Goal: Entertainment & Leisure: Browse casually

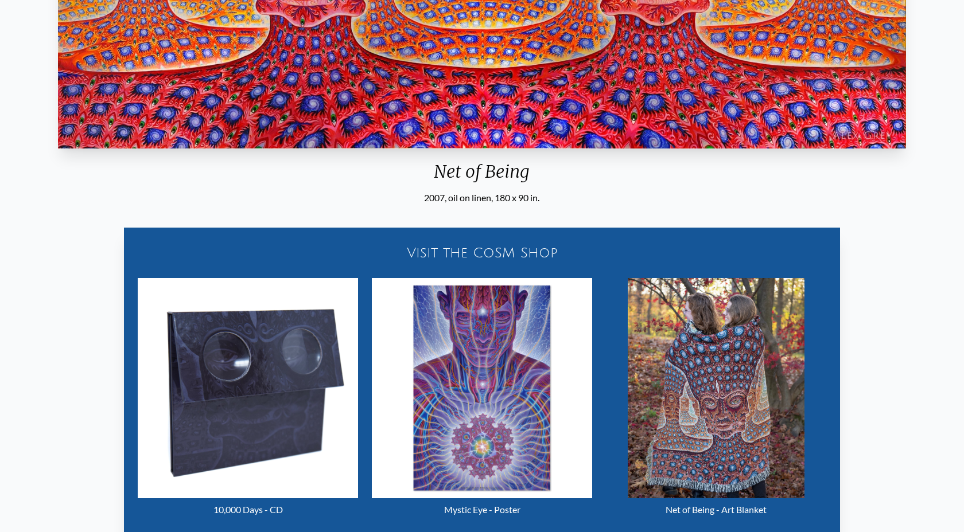
scroll to position [412, 0]
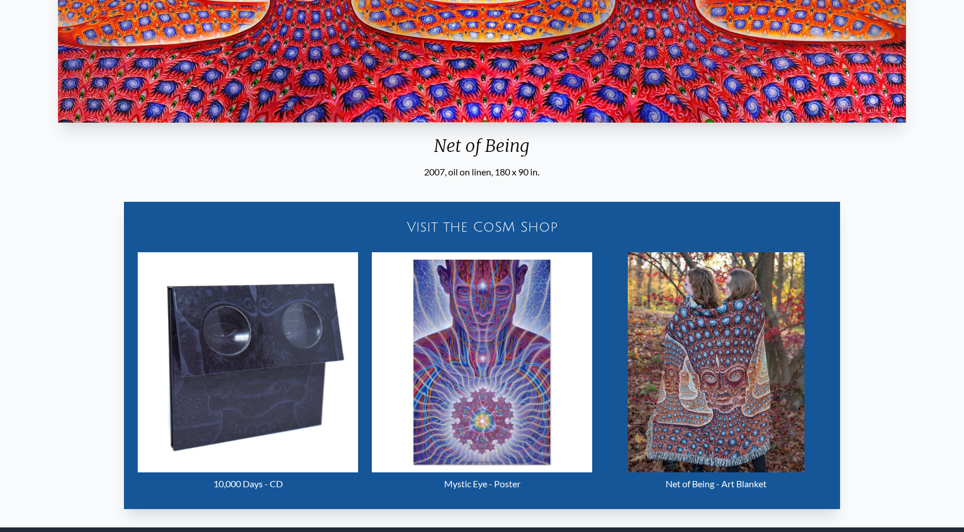
click at [511, 171] on div "2007, oil on linen, 180 x 90 in." at bounding box center [481, 172] width 856 height 14
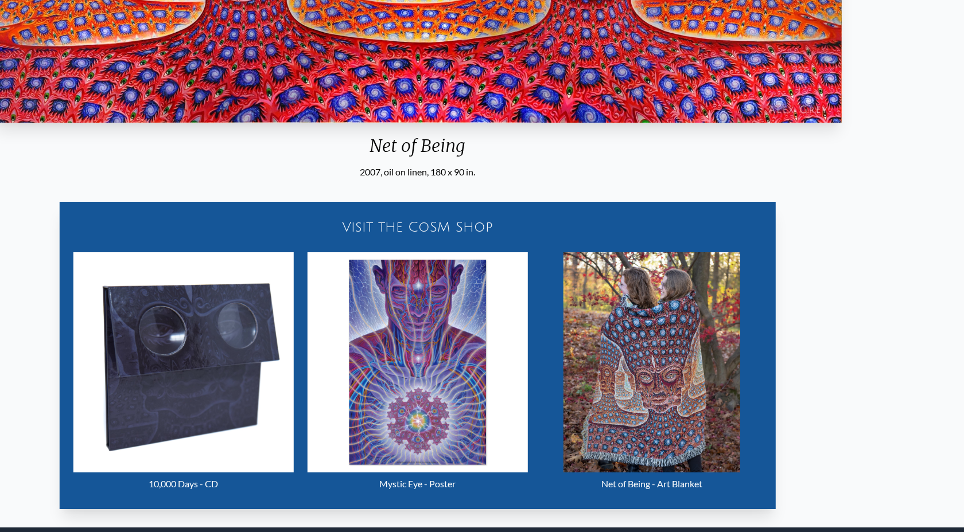
click at [486, 170] on div "2007, oil on linen, 180 x 90 in." at bounding box center [417, 172] width 856 height 14
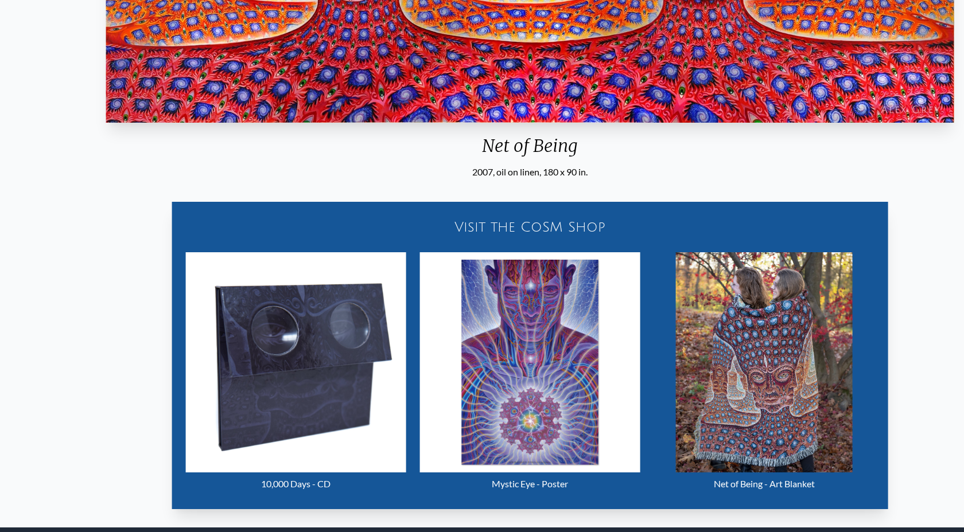
click at [542, 168] on div "2007, oil on linen, 180 x 90 in." at bounding box center [530, 172] width 856 height 14
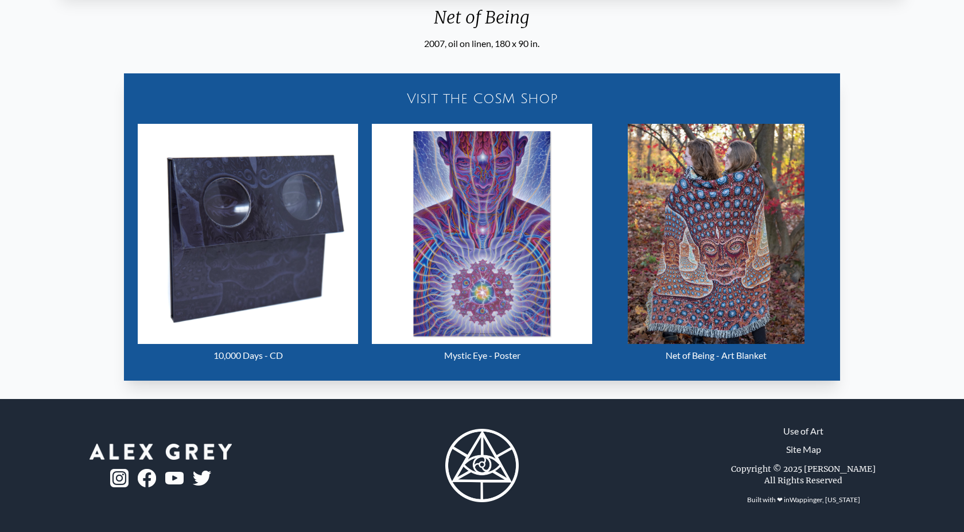
scroll to position [0, 0]
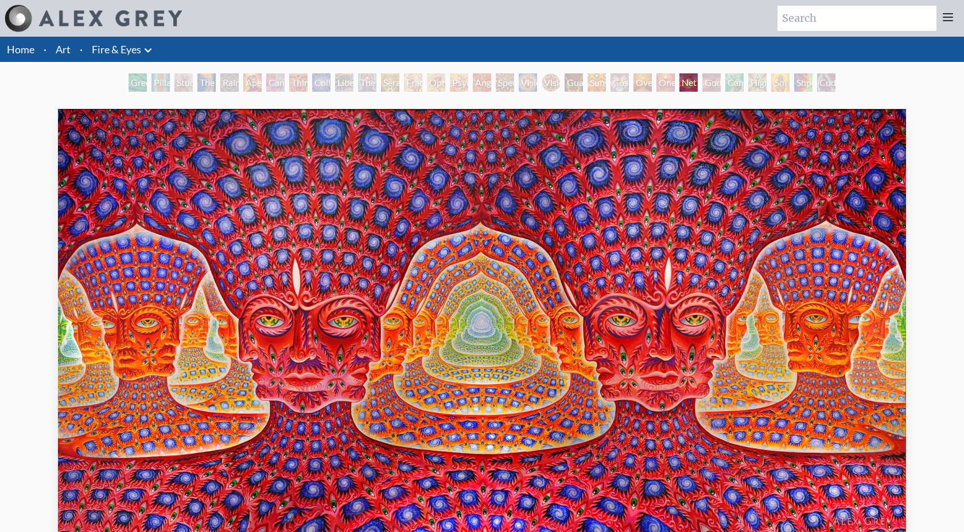
click at [720, 86] on div "Godself" at bounding box center [711, 82] width 18 height 18
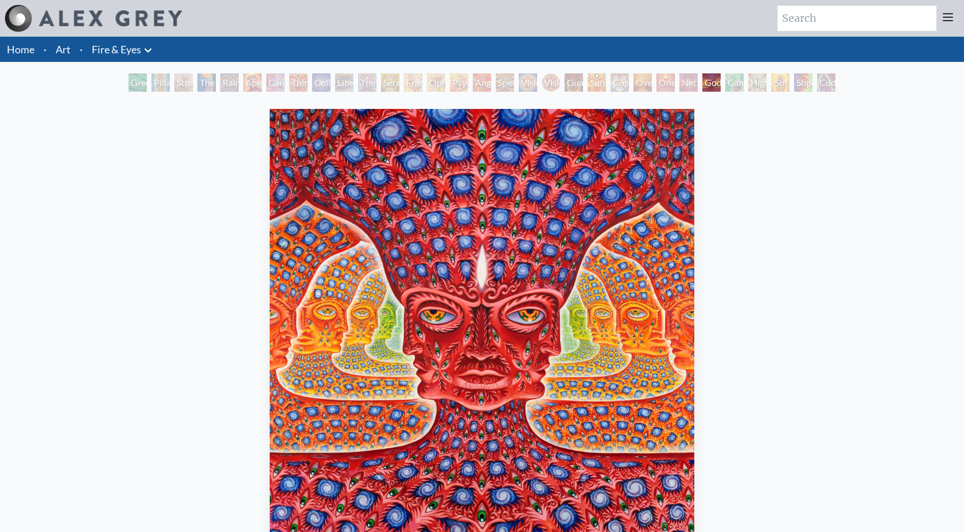
click at [743, 88] on div "Cannafist" at bounding box center [734, 82] width 18 height 18
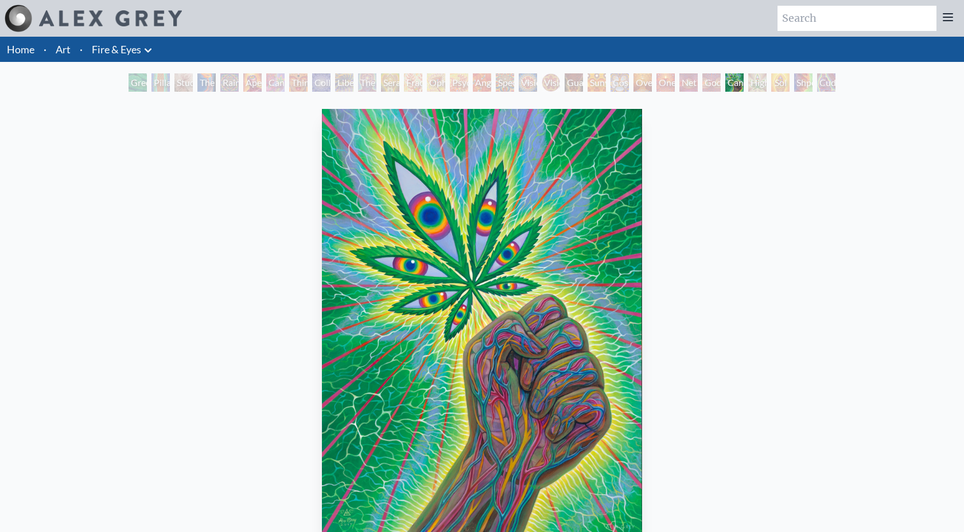
click at [766, 87] on div "Higher Vision" at bounding box center [757, 82] width 18 height 18
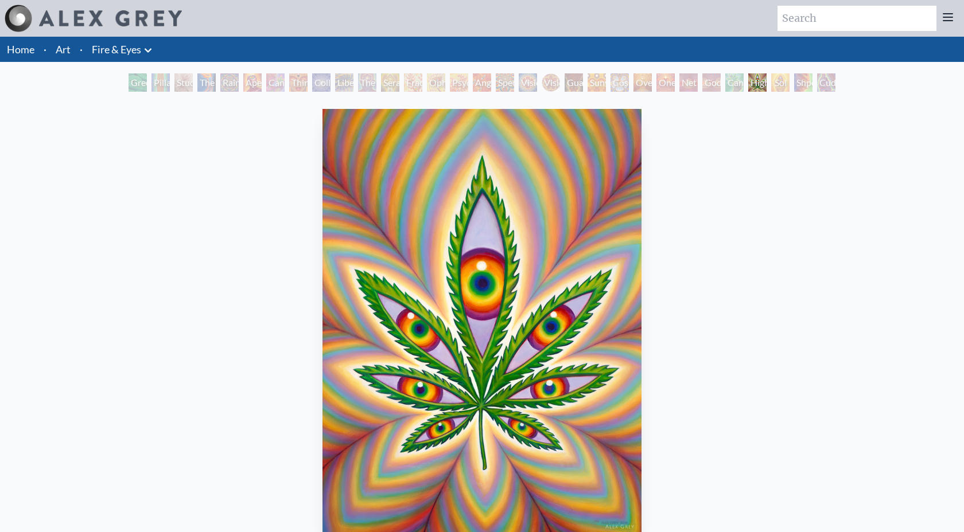
click at [799, 83] on div "Shpongled" at bounding box center [803, 82] width 18 height 18
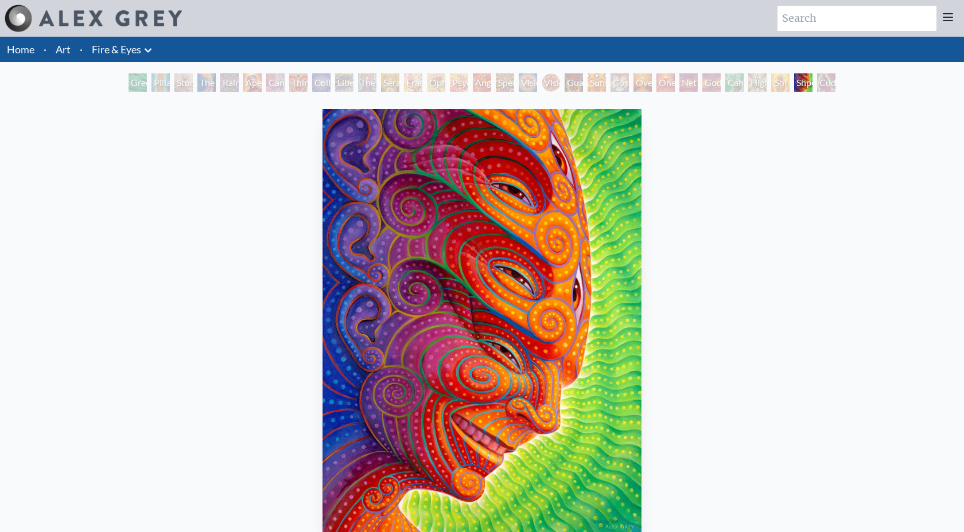
click at [835, 83] on div "Cuddle" at bounding box center [826, 82] width 18 height 18
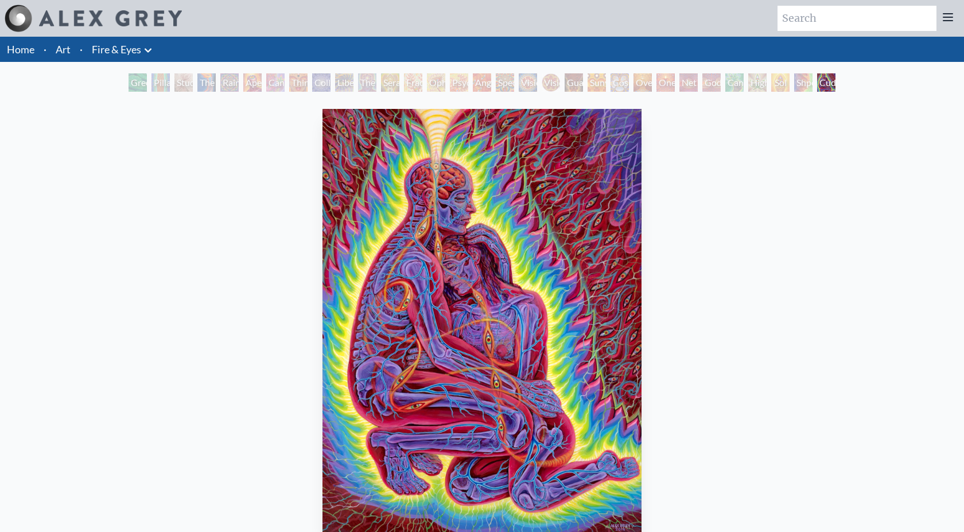
click at [170, 84] on div "Pillar of Awareness" at bounding box center [160, 82] width 18 height 18
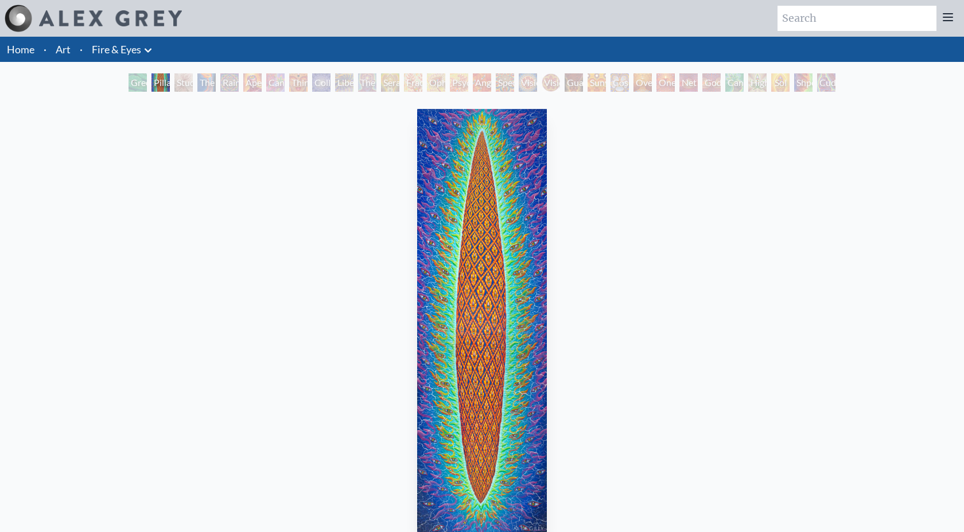
click at [216, 85] on div "The Torch" at bounding box center [206, 82] width 18 height 18
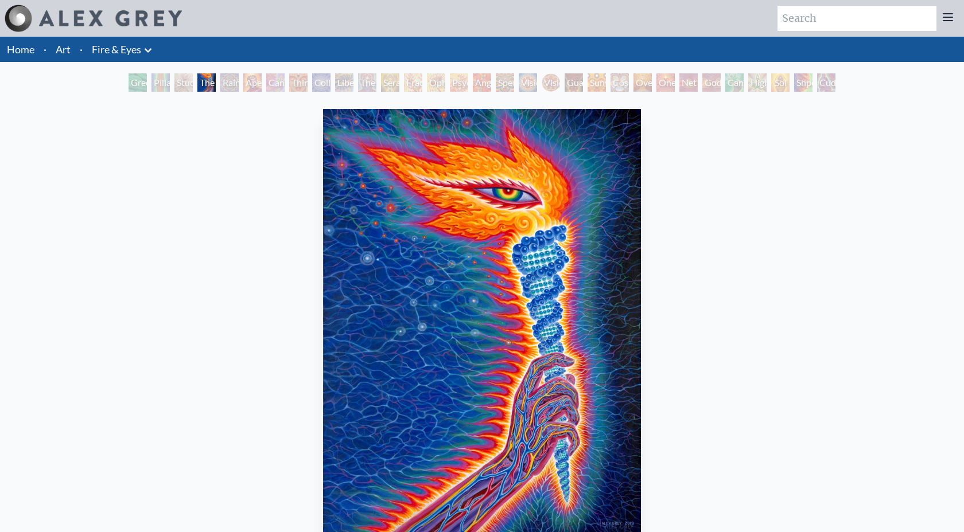
click at [239, 86] on div "Rainbow Eye Ripple" at bounding box center [229, 82] width 18 height 18
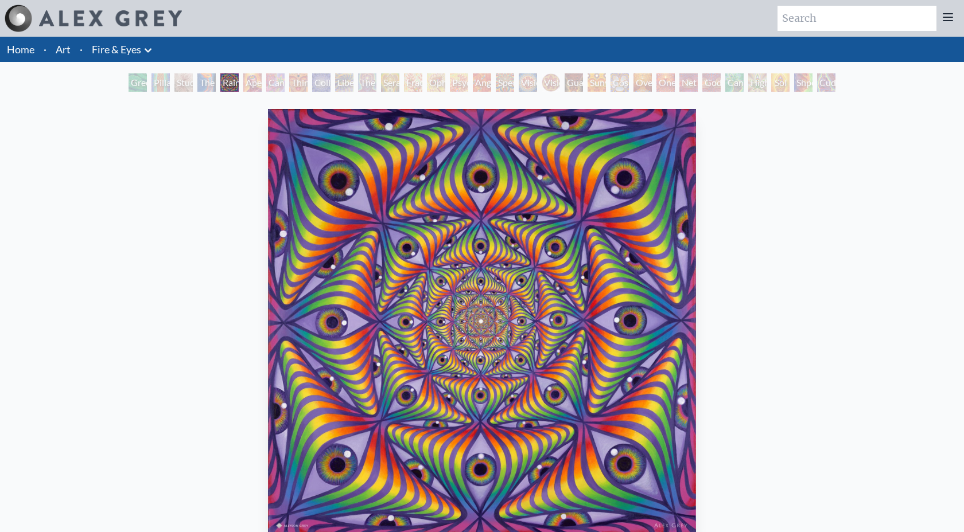
click at [229, 84] on div "Rainbow Eye Ripple" at bounding box center [229, 82] width 18 height 18
click at [283, 83] on div "Cannabis Sutra" at bounding box center [275, 82] width 18 height 18
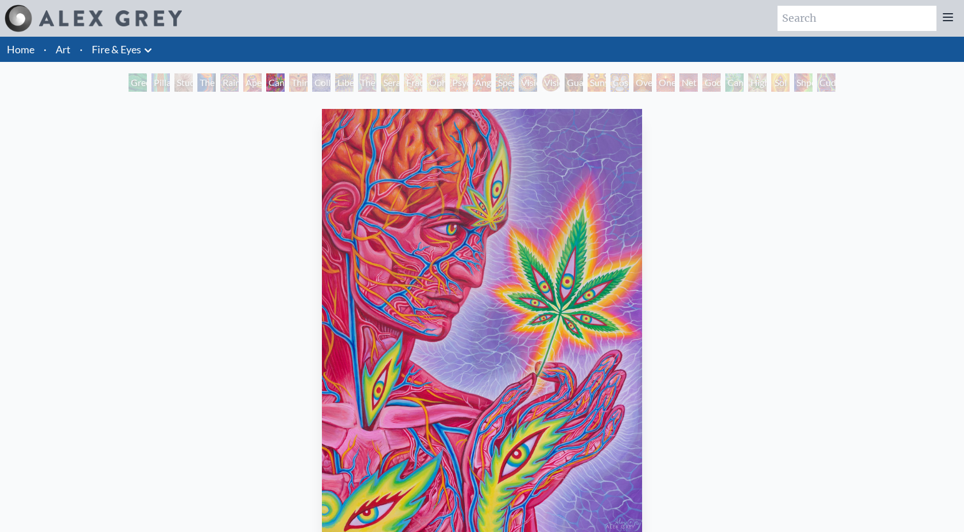
click at [322, 85] on div "Collective Vision" at bounding box center [321, 82] width 18 height 18
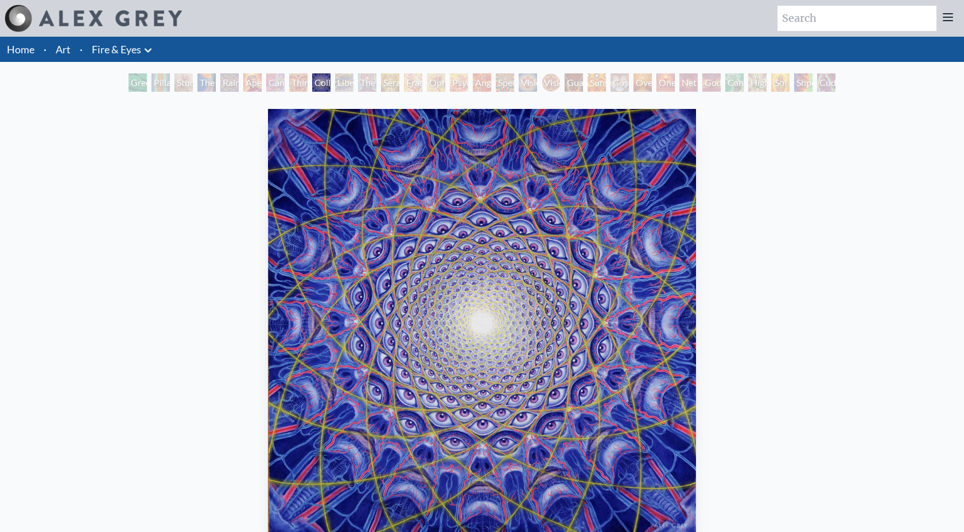
click at [399, 81] on div "Seraphic Transport Docking on the Third Eye" at bounding box center [390, 82] width 18 height 18
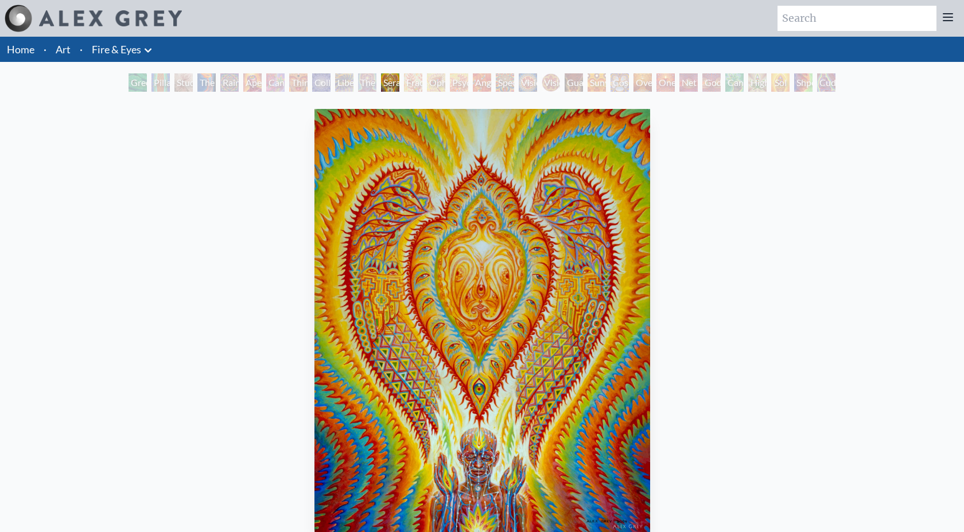
click at [505, 83] on div "Spectral Lotus" at bounding box center [505, 82] width 18 height 18
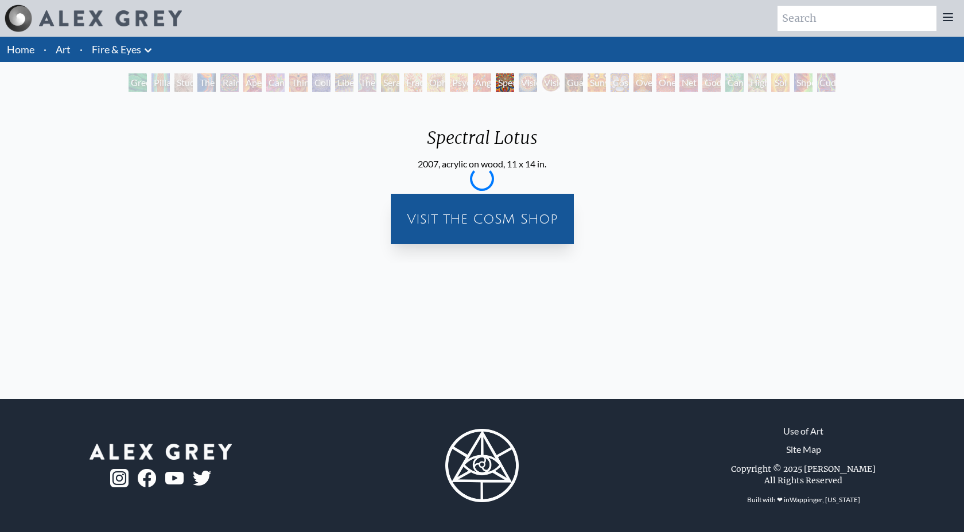
click at [430, 84] on div "Ophanic Eyelash" at bounding box center [436, 82] width 18 height 18
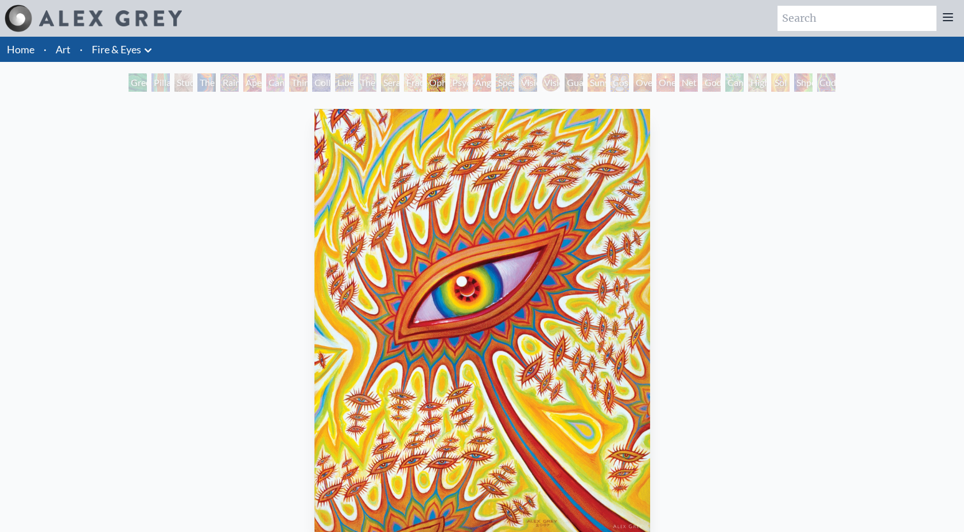
click at [659, 80] on div "One" at bounding box center [665, 82] width 18 height 18
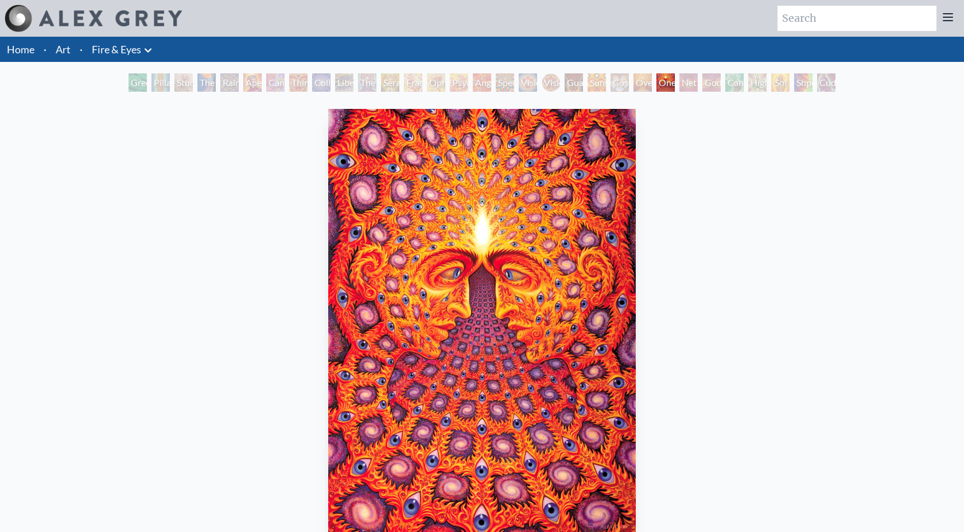
click at [564, 88] on div "Guardian of Infinite Vision" at bounding box center [573, 82] width 18 height 18
